Goal: Check status: Check status

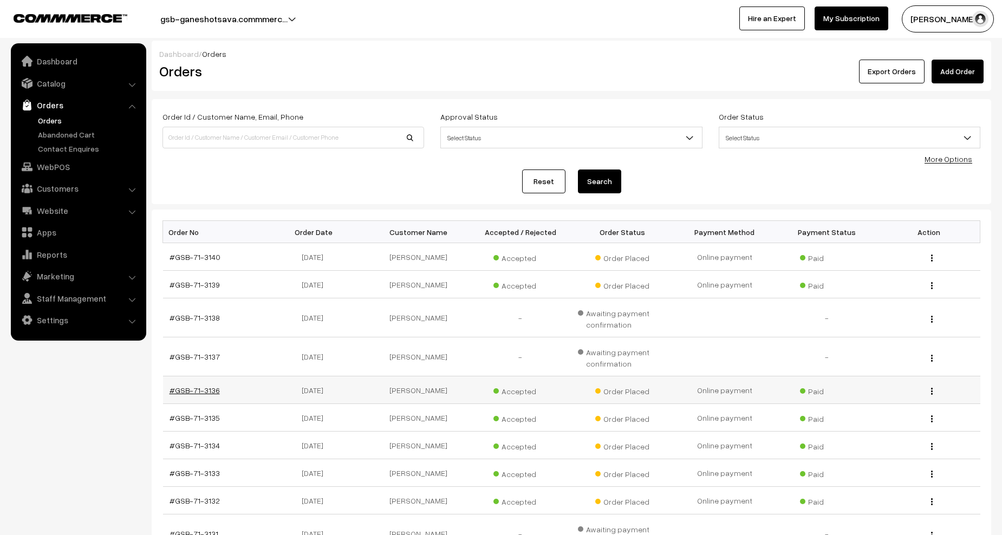
click at [200, 391] on link "#GSB-71-3136" at bounding box center [195, 390] width 50 height 9
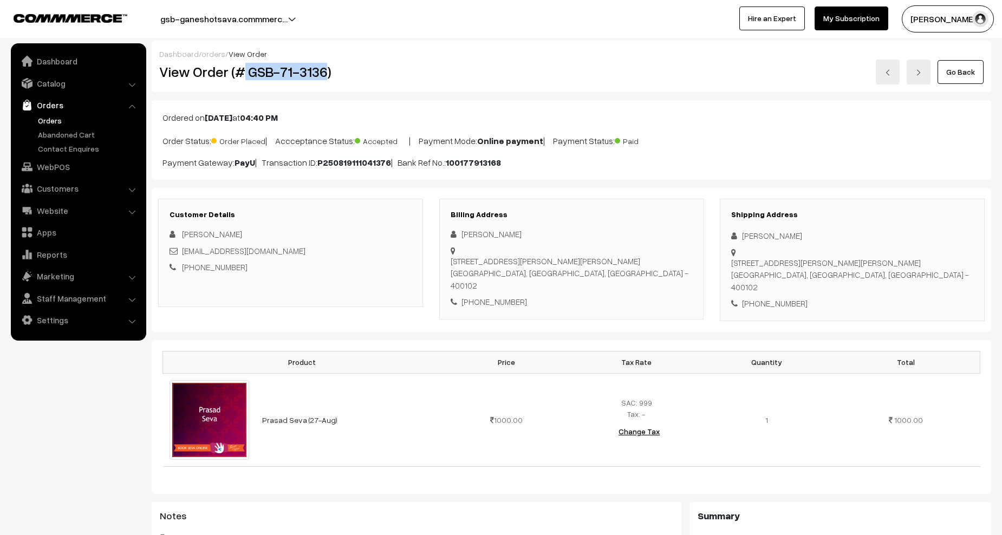
drag, startPoint x: 245, startPoint y: 71, endPoint x: 326, endPoint y: 69, distance: 80.2
click at [326, 69] on h2 "View Order (# GSB-71-3136)" at bounding box center [291, 71] width 264 height 17
copy h2 "GSB-71-3136"
click at [47, 122] on link "Orders" at bounding box center [88, 120] width 107 height 11
